Goal: Complete application form

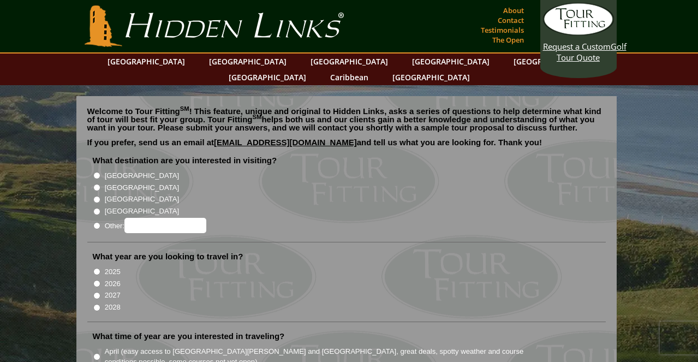
click at [96, 184] on input "[GEOGRAPHIC_DATA]" at bounding box center [96, 187] width 7 height 7
radio input "true"
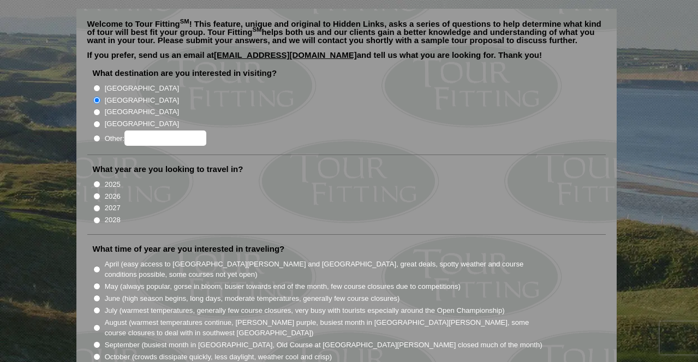
scroll to position [89, 0]
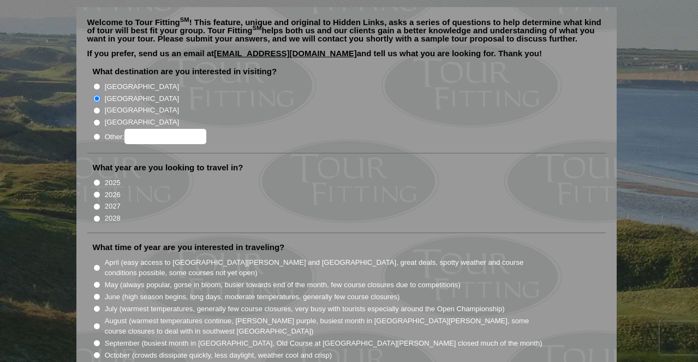
click at [96, 191] on input "2026" at bounding box center [96, 194] width 7 height 7
radio input "true"
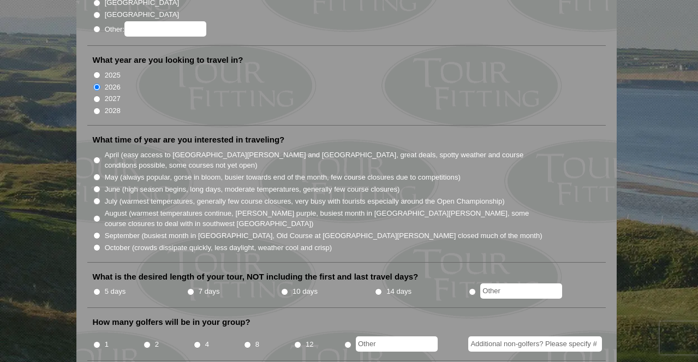
scroll to position [199, 0]
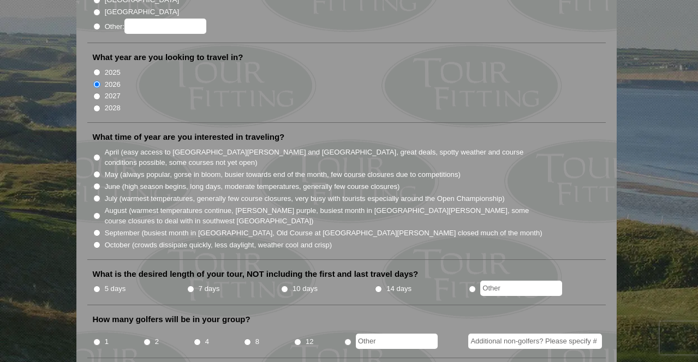
click at [94, 183] on input "June (high season begins, long days, moderate temperatures, generally few cours…" at bounding box center [96, 186] width 7 height 7
radio input "true"
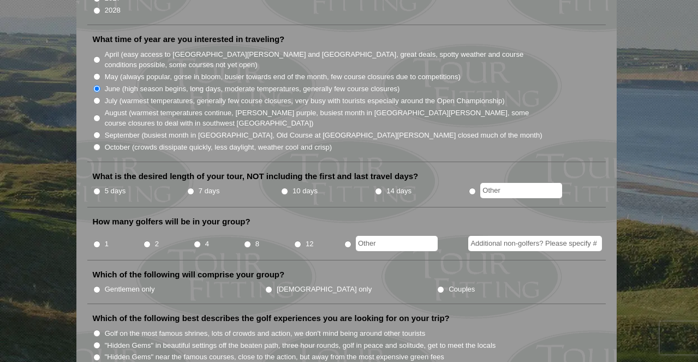
scroll to position [298, 0]
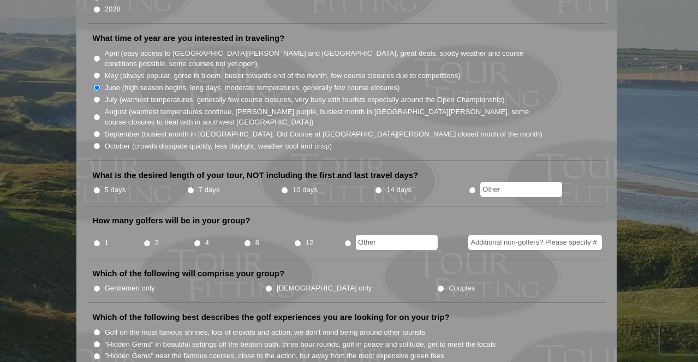
click at [191, 187] on input "7 days" at bounding box center [190, 190] width 7 height 7
radio input "true"
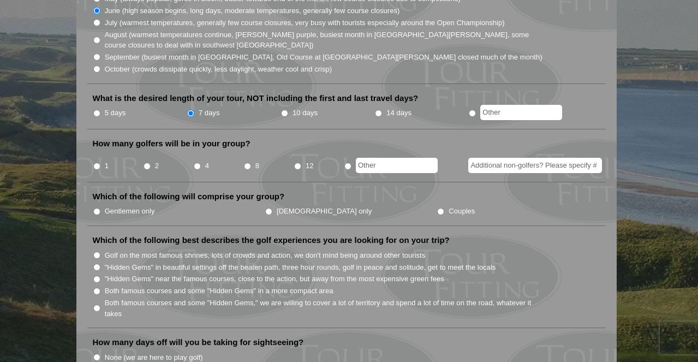
scroll to position [377, 0]
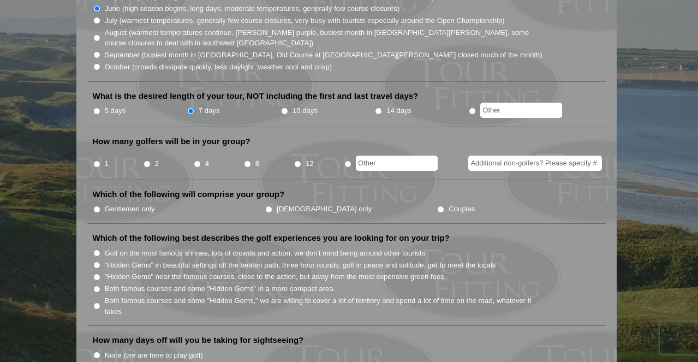
click at [199, 160] on input "4" at bounding box center [197, 163] width 7 height 7
radio input "true"
click at [96, 206] on input "Gentlemen only" at bounding box center [96, 209] width 7 height 7
radio input "true"
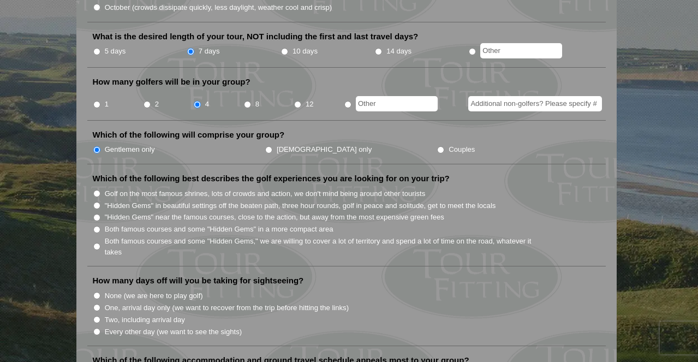
scroll to position [438, 0]
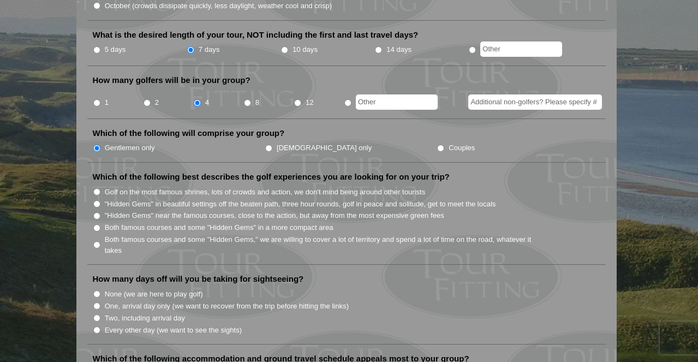
click at [98, 224] on input "Both famous courses and some "Hidden Gems" in a more compact area" at bounding box center [96, 227] width 7 height 7
radio input "true"
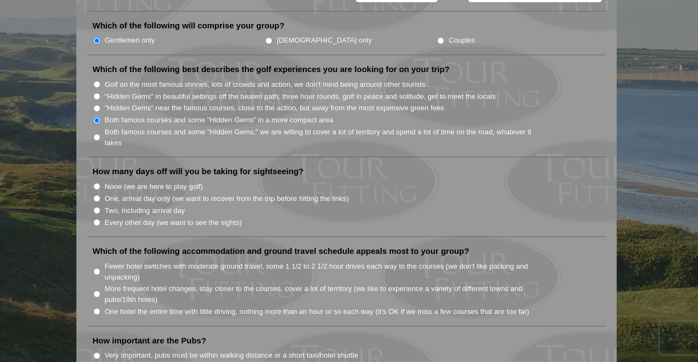
scroll to position [550, 0]
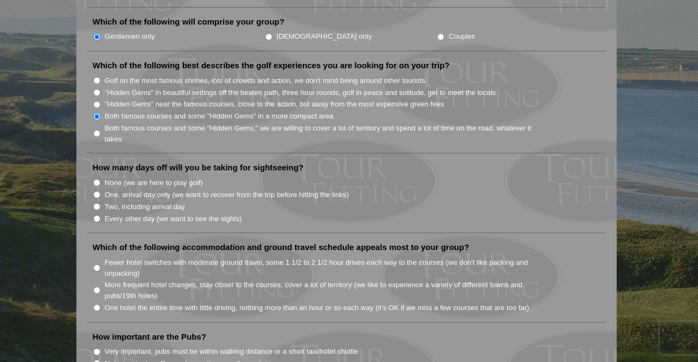
click at [97, 179] on input "None (we are here to play golf)" at bounding box center [96, 182] width 7 height 7
radio input "true"
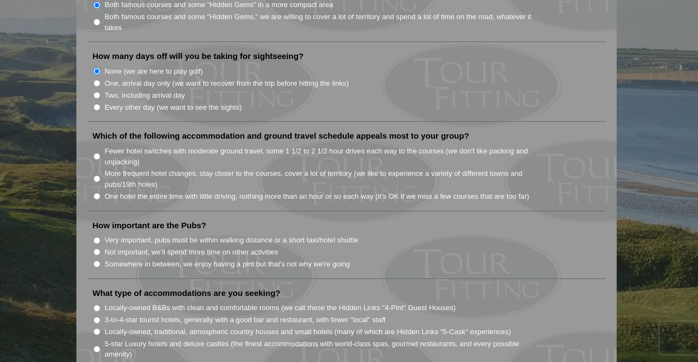
scroll to position [662, 0]
click at [98, 174] on input "More frequent hotel changes, stay closer to the courses, cover a lot of territo…" at bounding box center [96, 177] width 7 height 7
radio input "true"
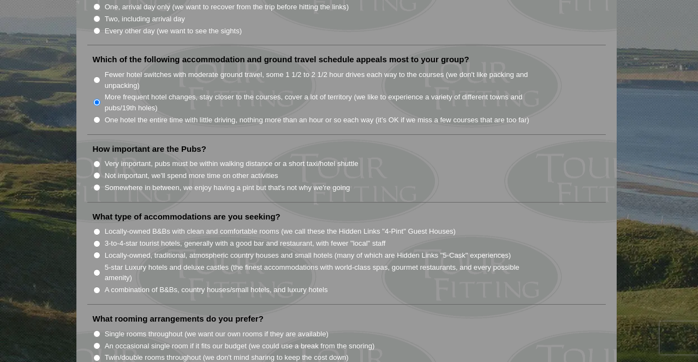
scroll to position [739, 0]
click at [97, 183] on input "Somewhere in between, we enjoy having a pint but that's not why we're going" at bounding box center [96, 186] width 7 height 7
radio input "true"
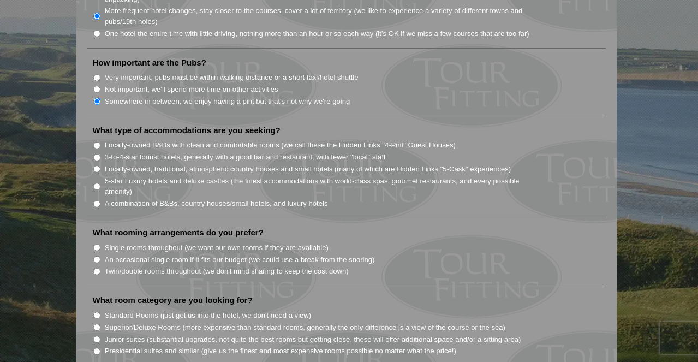
scroll to position [827, 0]
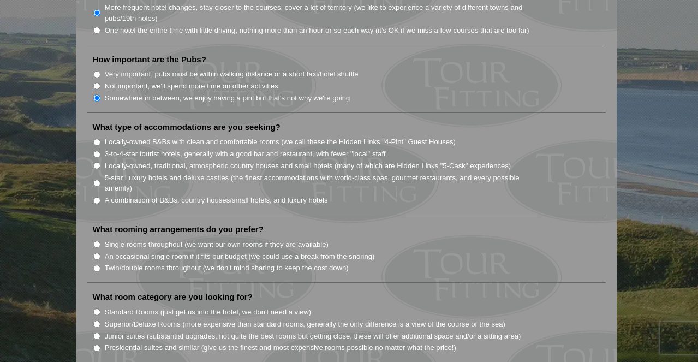
click at [97, 139] on input "Locally-owned B&Bs with clean and comfortable rooms (we call these the Hidden L…" at bounding box center [96, 142] width 7 height 7
radio input "true"
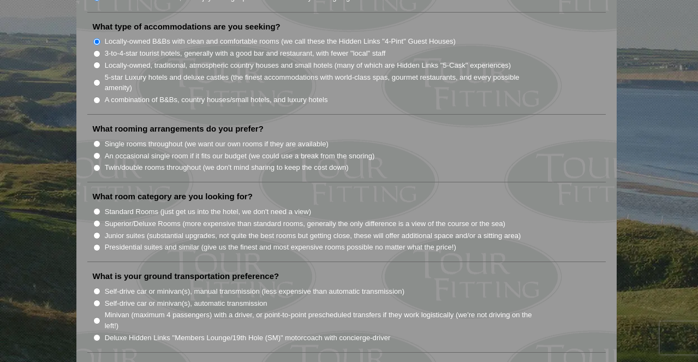
scroll to position [929, 0]
click at [98, 151] on input "An occasional single room if it fits our budget (we could use a break from the …" at bounding box center [96, 154] width 7 height 7
radio input "true"
click at [97, 163] on input "Twin/double rooms throughout (we don't mind sharing to keep the cost down)" at bounding box center [96, 166] width 7 height 7
radio input "true"
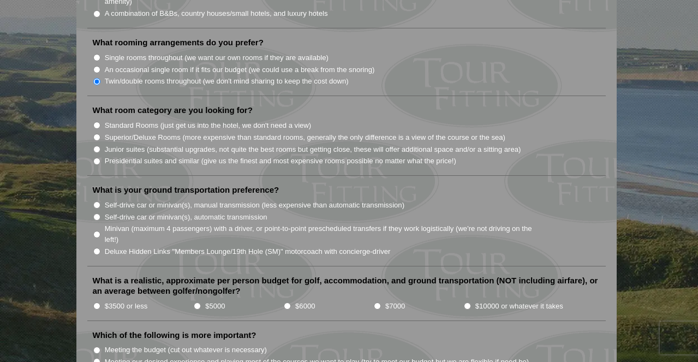
scroll to position [1015, 0]
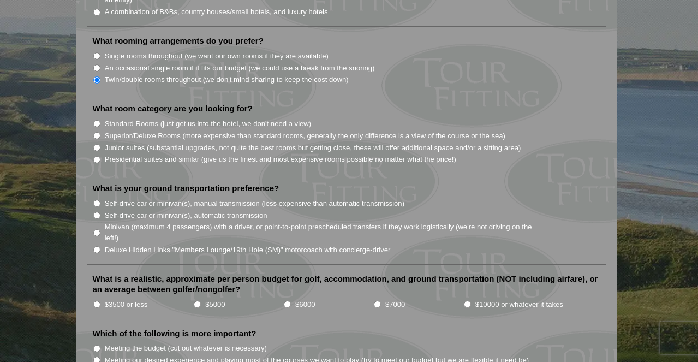
click at [97, 120] on input "Standard Rooms (just get us into the hotel, we don't need a view)" at bounding box center [96, 123] width 7 height 7
radio input "true"
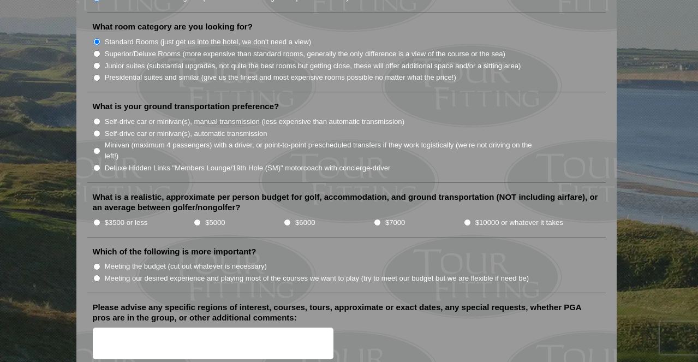
scroll to position [1099, 0]
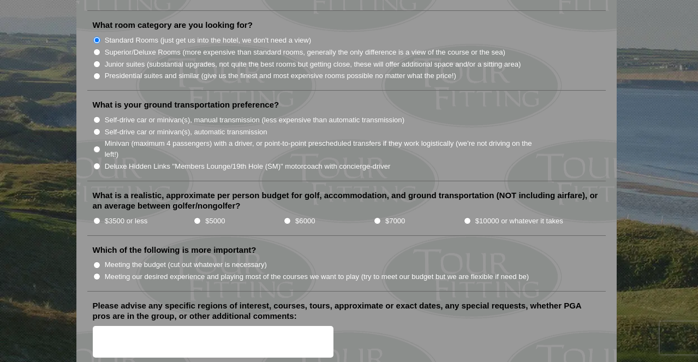
click at [98, 116] on input "Self-drive car or minivan(s), manual transmission (less expensive than automati…" at bounding box center [96, 119] width 7 height 7
radio input "true"
click at [199, 217] on input "$5000" at bounding box center [197, 220] width 7 height 7
radio input "true"
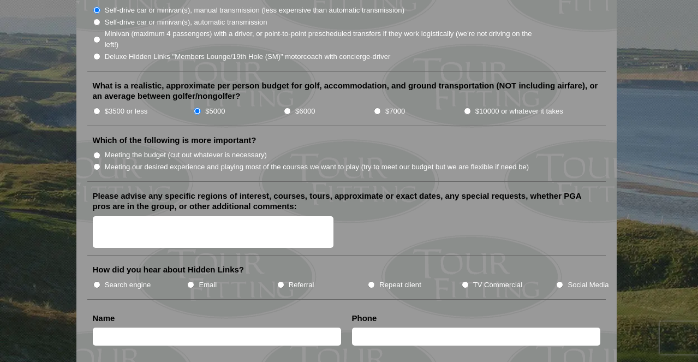
scroll to position [1210, 0]
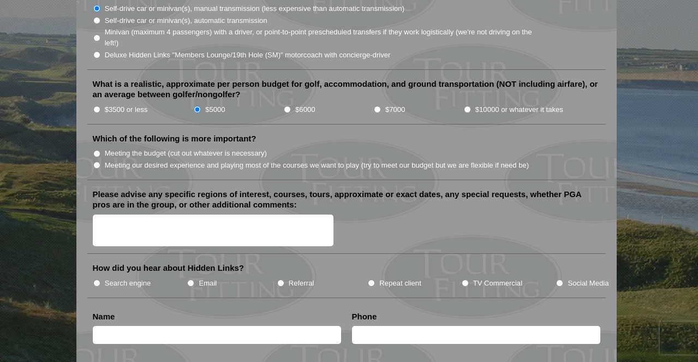
click at [97, 162] on input "Meeting our desired experience and playing most of the courses we want to play …" at bounding box center [96, 165] width 7 height 7
radio input "true"
click at [151, 215] on textarea "Please advise any specific regions of interest, courses, tours, approximate or …" at bounding box center [213, 231] width 241 height 32
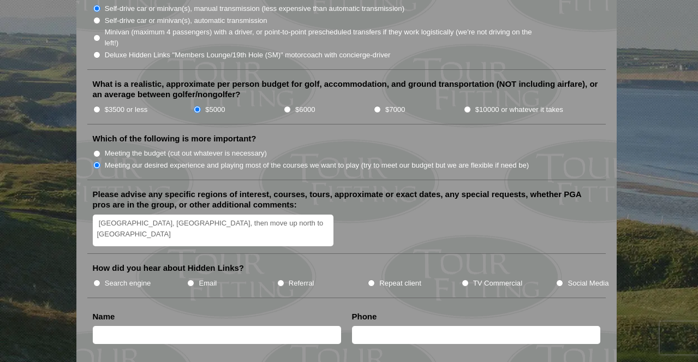
click at [98, 215] on textarea "[GEOGRAPHIC_DATA], [GEOGRAPHIC_DATA], then move up north to [GEOGRAPHIC_DATA]" at bounding box center [213, 231] width 241 height 32
click at [323, 215] on textarea "Western [PERSON_NAME], [GEOGRAPHIC_DATA], [GEOGRAPHIC_DATA], then move up north…" at bounding box center [213, 231] width 241 height 32
type textarea "Western [PERSON_NAME], [GEOGRAPHIC_DATA], [GEOGRAPHIC_DATA], then move up north…"
click at [279, 279] on input "Referral" at bounding box center [280, 282] width 7 height 7
radio input "true"
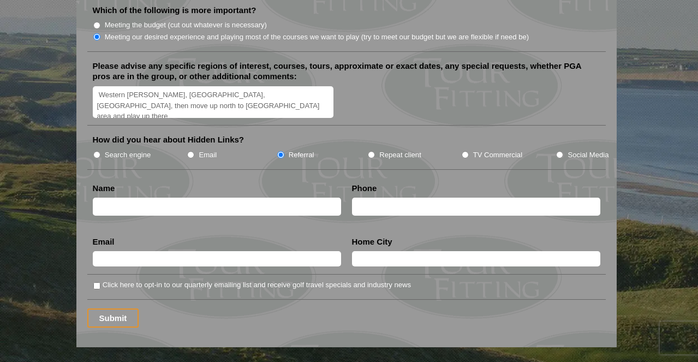
scroll to position [1339, 0]
click at [144, 197] on input "text" at bounding box center [217, 206] width 248 height 18
type input "[PERSON_NAME]"
type input "8015203085"
type input "[EMAIL_ADDRESS][DOMAIN_NAME]"
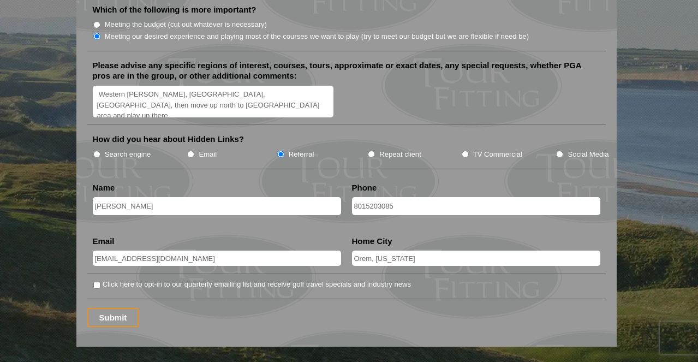
type input "Orem, [US_STATE]"
click at [97, 282] on input "Click here to opt-in to our quarterly emailing list and receive golf travel spe…" at bounding box center [96, 285] width 7 height 7
checkbox input "true"
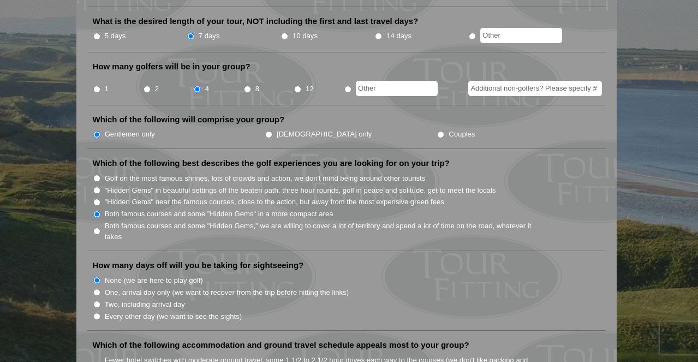
scroll to position [454, 0]
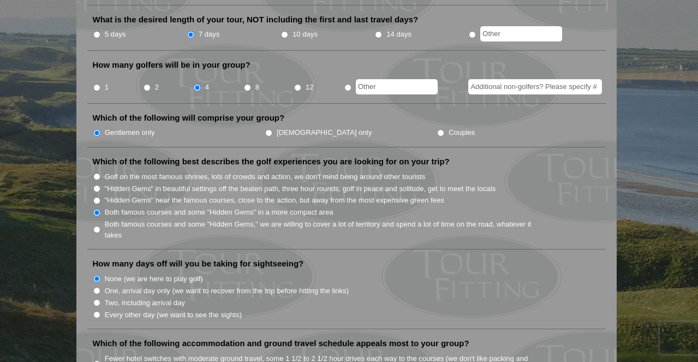
click at [93, 226] on input "Both famous courses and some "Hidden Gems," we are willing to cover a lot of te…" at bounding box center [96, 229] width 7 height 7
radio input "true"
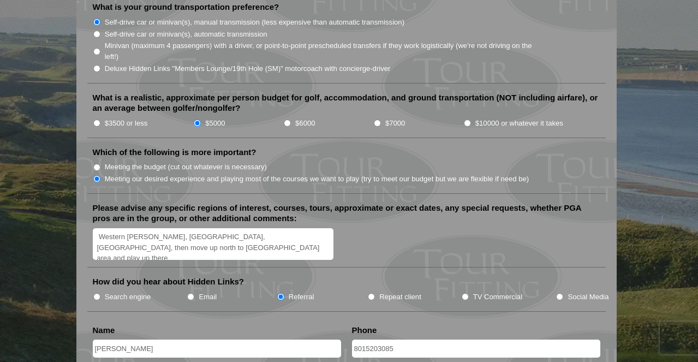
scroll to position [1198, 0]
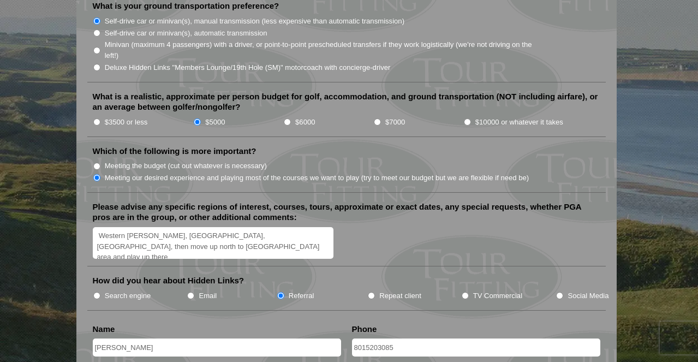
drag, startPoint x: 187, startPoint y: 223, endPoint x: 150, endPoint y: 223, distance: 36.6
click at [150, 227] on textarea "Western [PERSON_NAME], [GEOGRAPHIC_DATA], [GEOGRAPHIC_DATA], then move up north…" at bounding box center [213, 243] width 241 height 32
paste textarea "Old Course"
type textarea "Old Course would be amazing, if it is possible. Outside of that [GEOGRAPHIC_DAT…"
click at [287, 118] on input "$6000" at bounding box center [287, 121] width 7 height 7
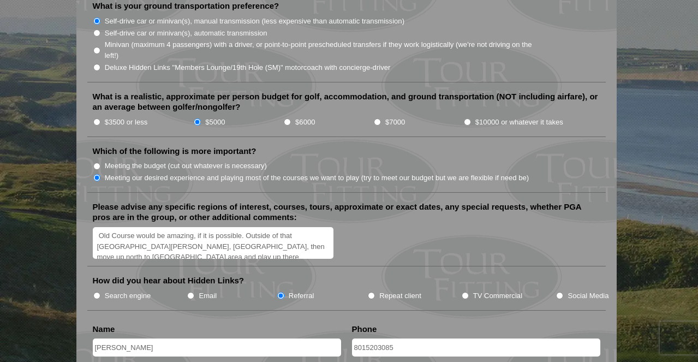
radio input "true"
click at [117, 231] on textarea "Old Course would be amazing, if it is possible. Outside of that [GEOGRAPHIC_DAT…" at bounding box center [213, 243] width 241 height 32
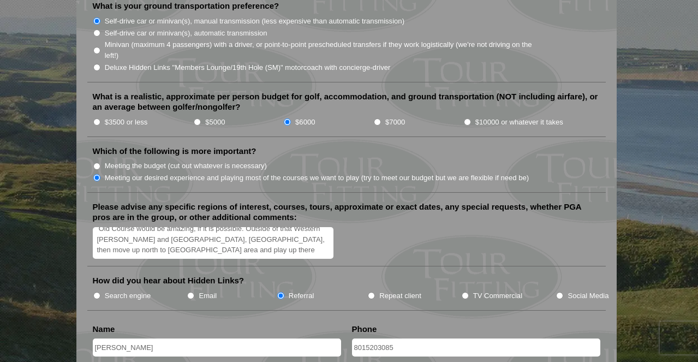
click at [157, 237] on textarea "Old Course would be amazing, if it is possible. Outside of that Western [PERSON…" at bounding box center [213, 243] width 241 height 32
click at [140, 236] on textarea "Old Course would be amazing, if it is possible. Outside of that Western [PERSON…" at bounding box center [213, 243] width 241 height 32
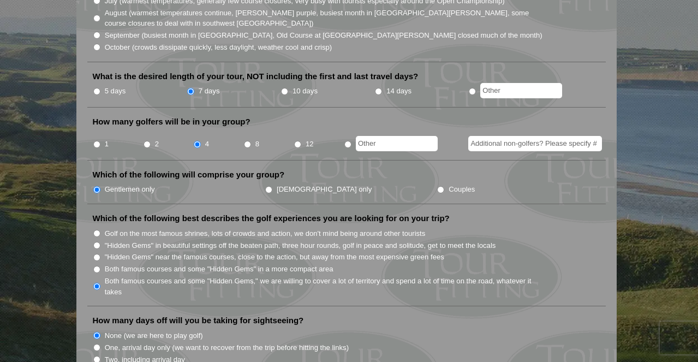
scroll to position [391, 0]
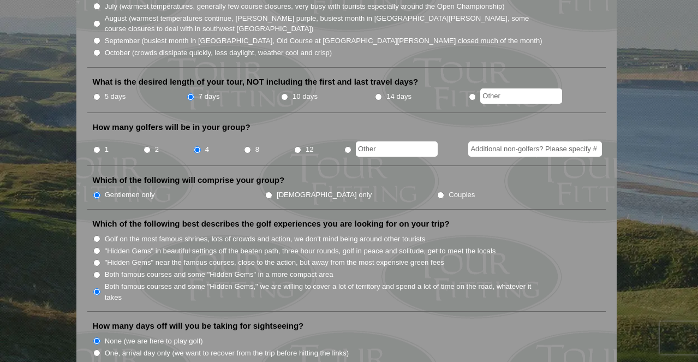
type textarea "Old Course would be amazing, if it is possible. Outside of that Western [PERSON…"
click at [248, 146] on input "8" at bounding box center [247, 149] width 7 height 7
radio input "true"
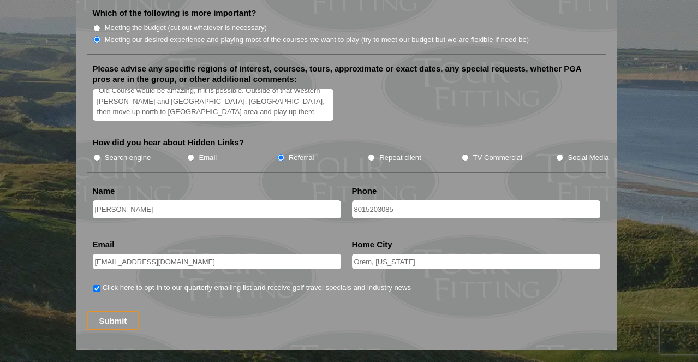
scroll to position [1338, 0]
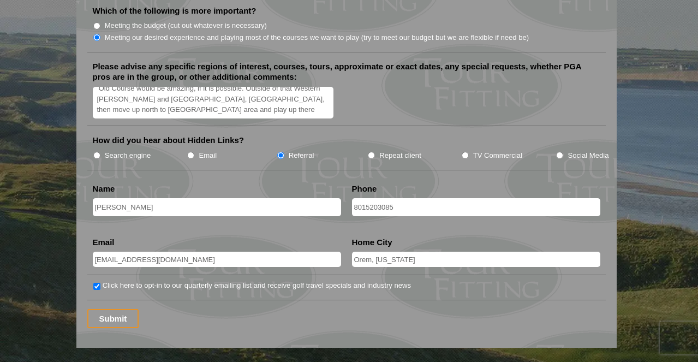
click at [189, 96] on textarea "Old Course would be amazing, if it is possible. Outside of that Western [PERSON…" at bounding box center [213, 103] width 241 height 32
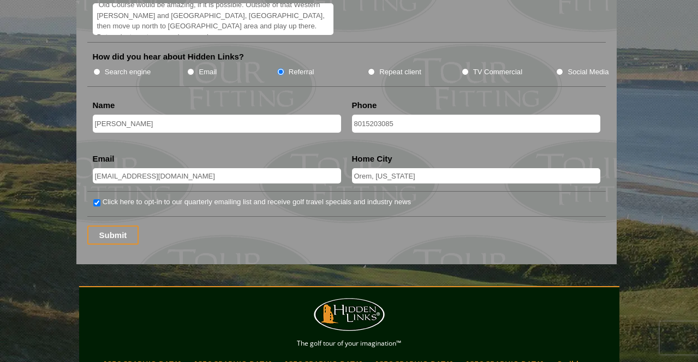
scroll to position [1567, 0]
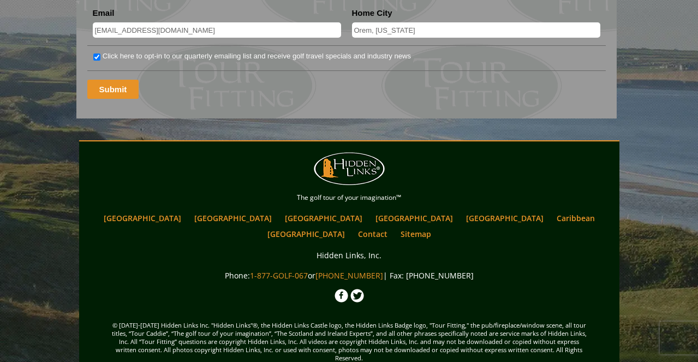
type textarea "Old Course would be amazing, if it is possible. Outside of that Western [PERSON…"
click at [120, 80] on input "Submit" at bounding box center [113, 89] width 52 height 19
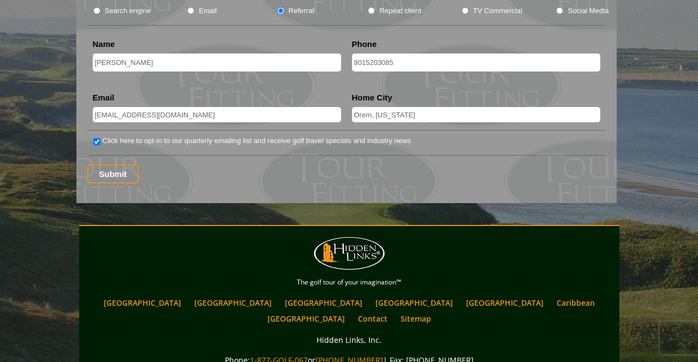
scroll to position [1499, 0]
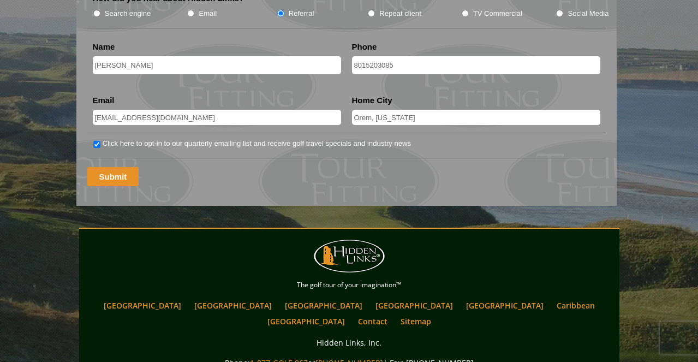
click at [106, 167] on input "Submit" at bounding box center [113, 176] width 52 height 19
